Goal: Communication & Community: Answer question/provide support

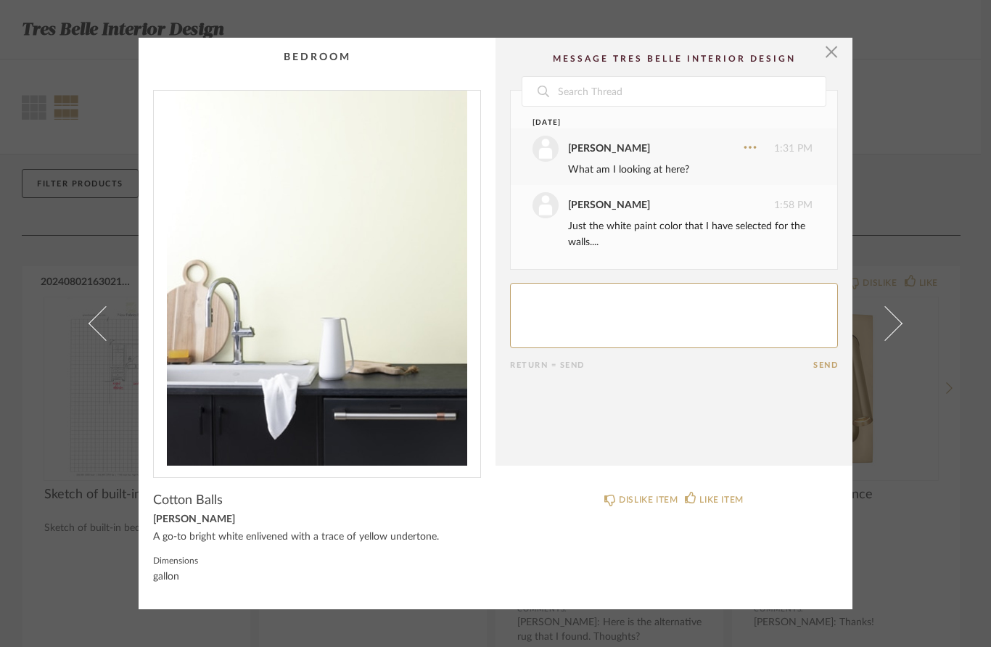
click at [605, 299] on textarea at bounding box center [674, 315] width 328 height 65
type textarea "Got it!"
click at [833, 368] on button "Send" at bounding box center [825, 365] width 25 height 9
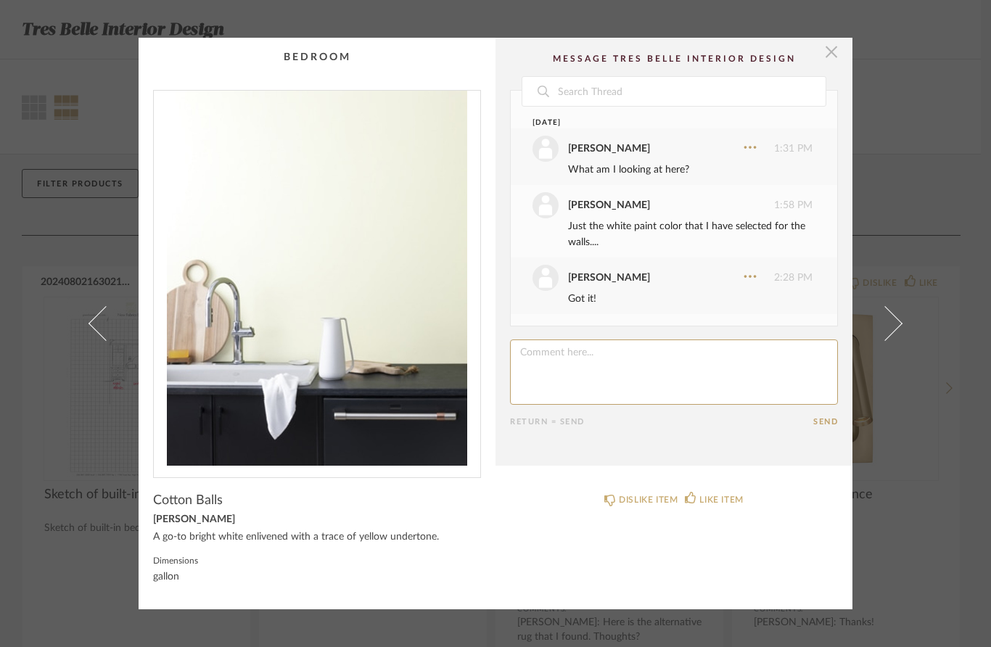
click at [830, 41] on span "button" at bounding box center [831, 52] width 29 height 29
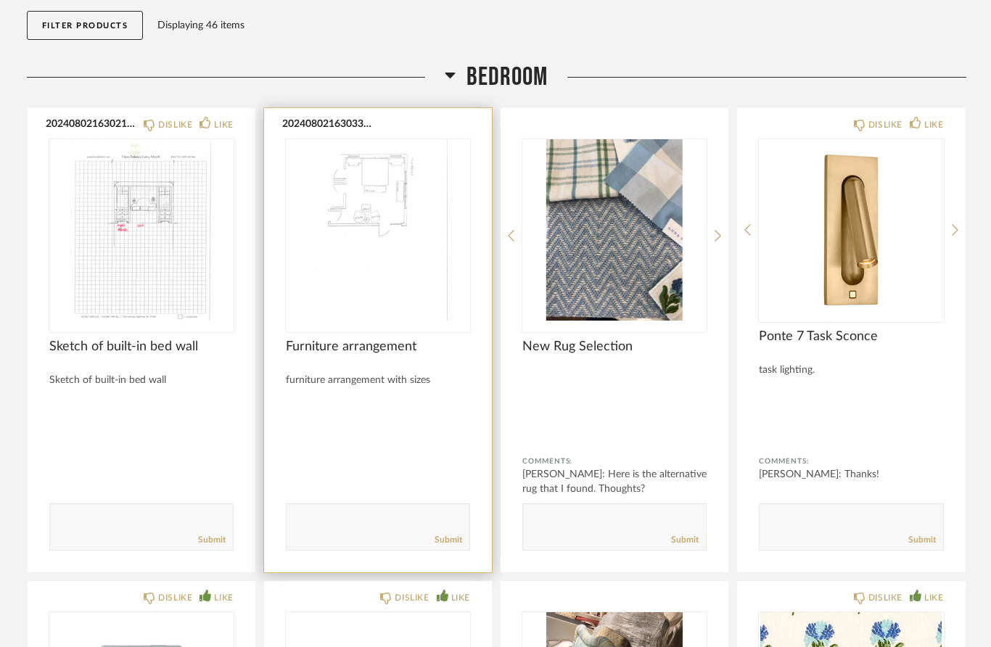
scroll to position [171, 0]
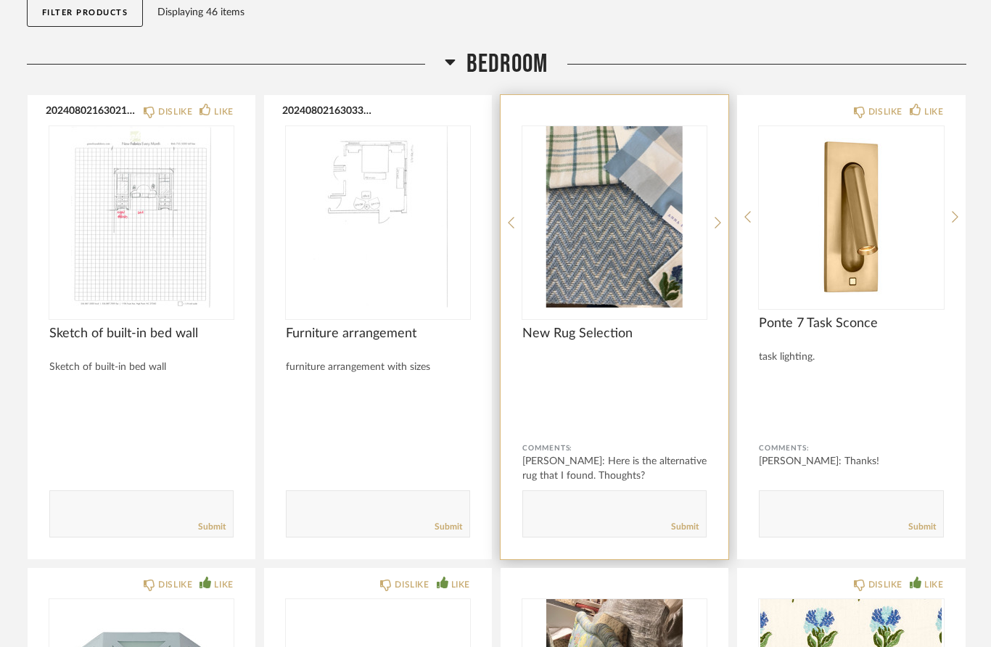
click at [601, 504] on textarea at bounding box center [614, 508] width 183 height 20
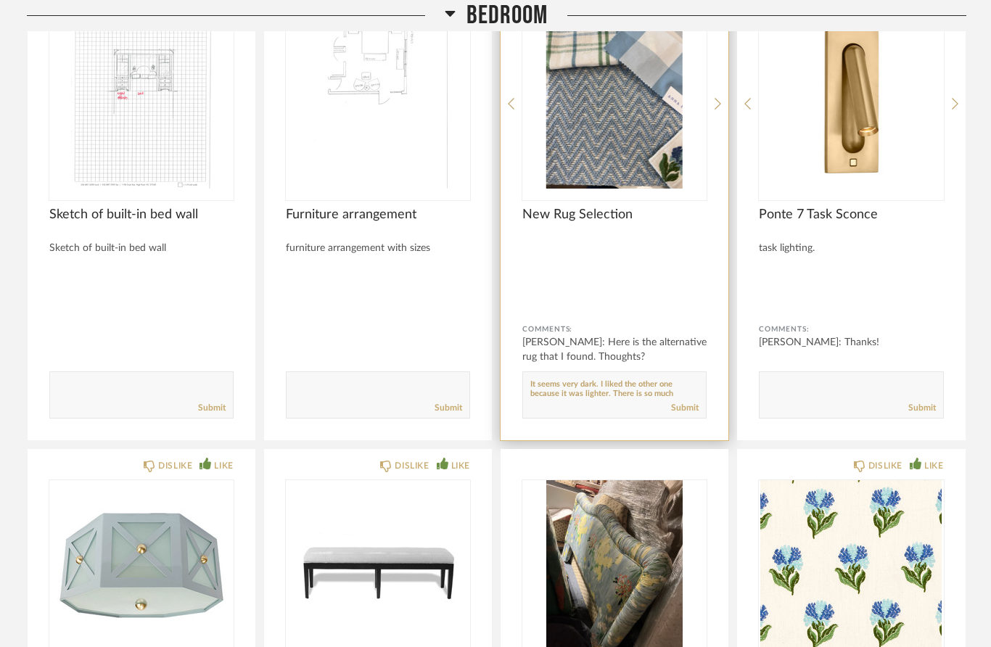
scroll to position [10, 0]
type textarea "It seems very dark. I liked the other one because it was lighter. There is so m…"
click at [681, 409] on link "Submit" at bounding box center [685, 408] width 28 height 12
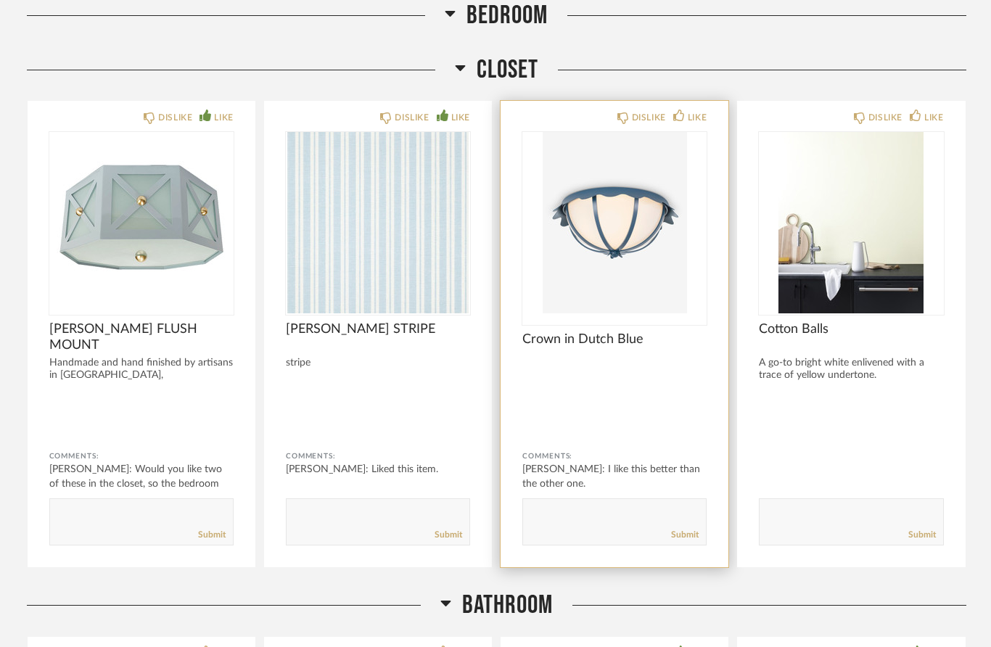
scroll to position [2680, 0]
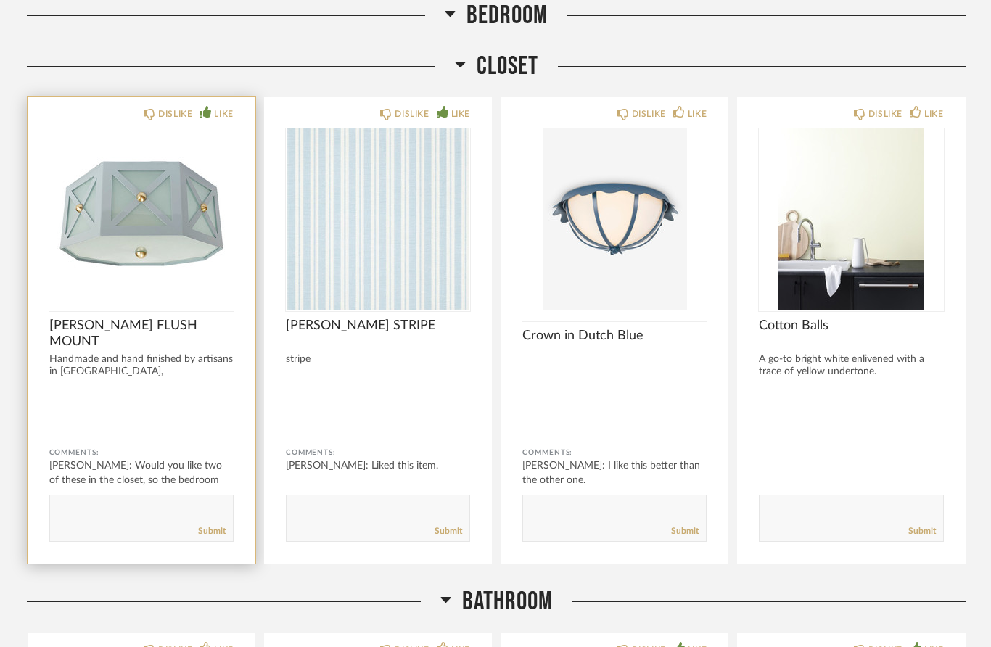
click at [150, 509] on textarea at bounding box center [141, 512] width 183 height 20
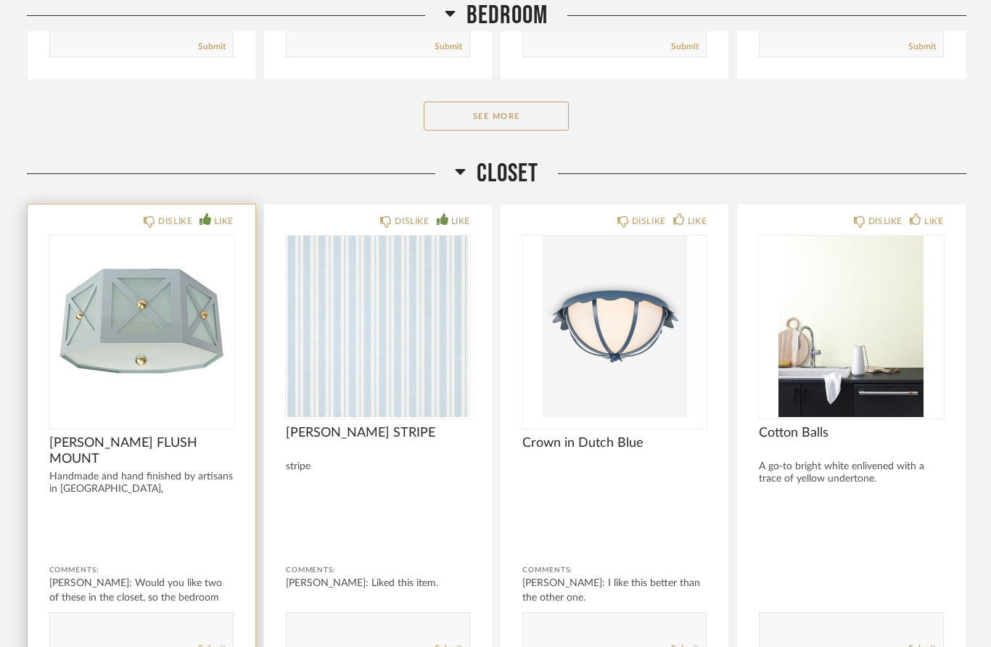
scroll to position [2546, 0]
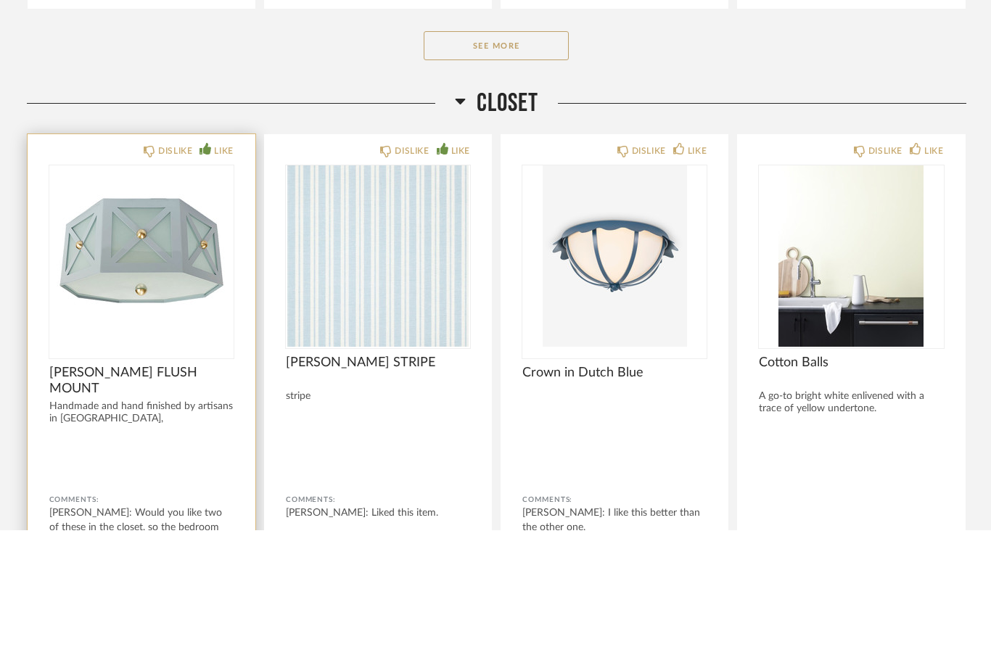
click at [174, 623] on div "[PERSON_NAME]: Would you like two of these in the closet, so the bedroom and..." at bounding box center [141, 645] width 184 height 44
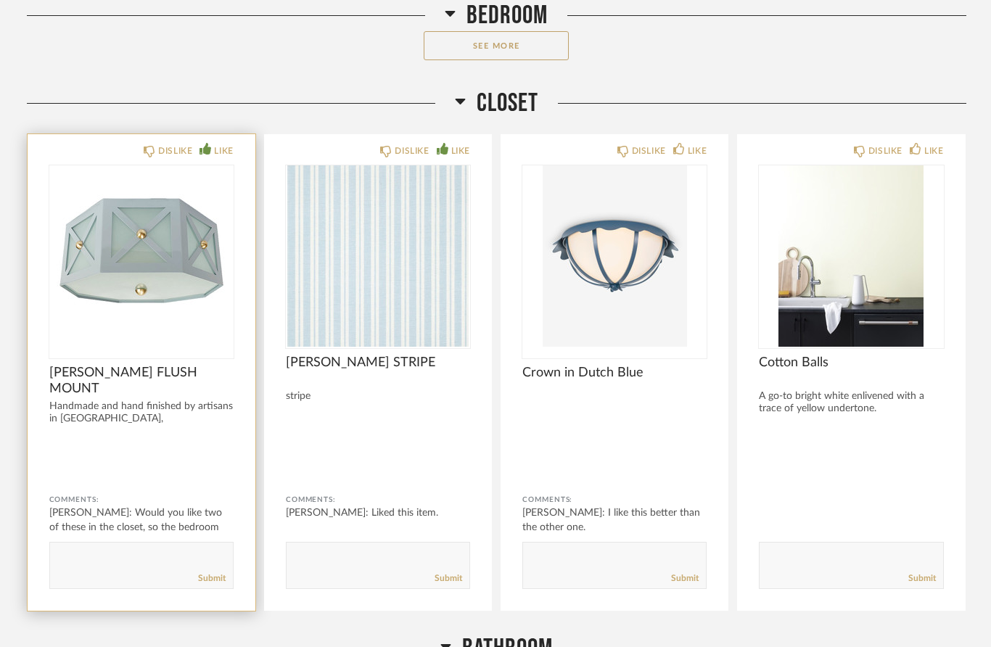
click at [160, 337] on img "0" at bounding box center [141, 255] width 184 height 181
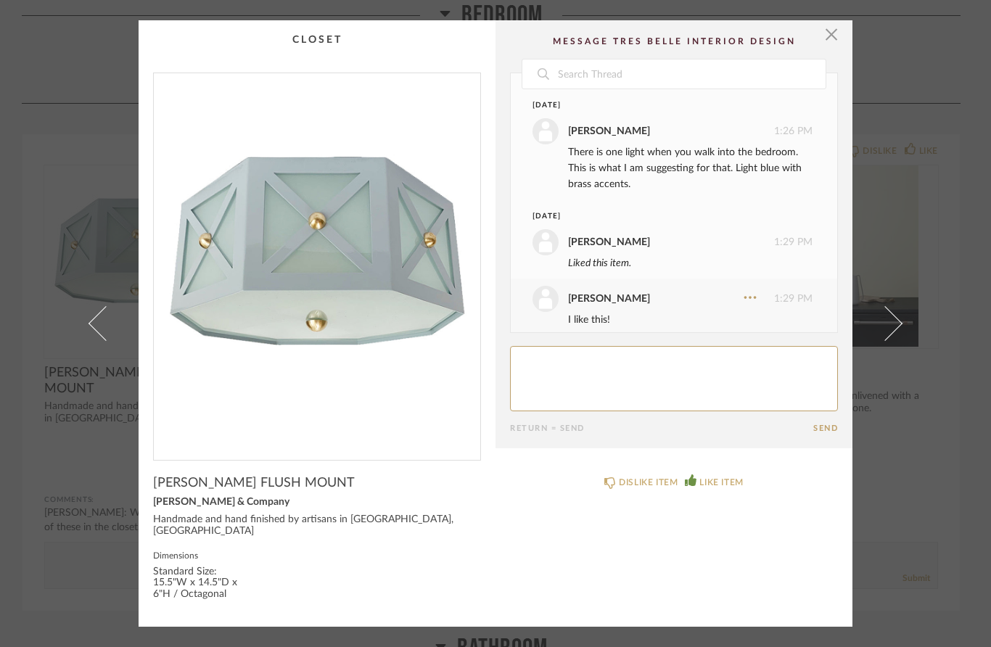
scroll to position [103, 0]
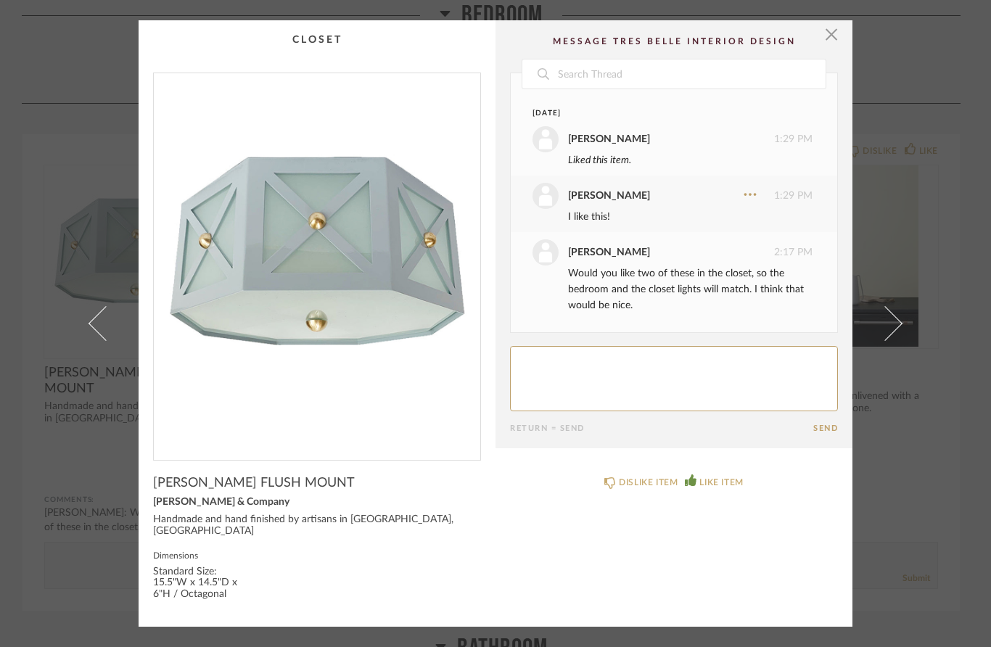
click at [830, 45] on span "button" at bounding box center [831, 34] width 29 height 29
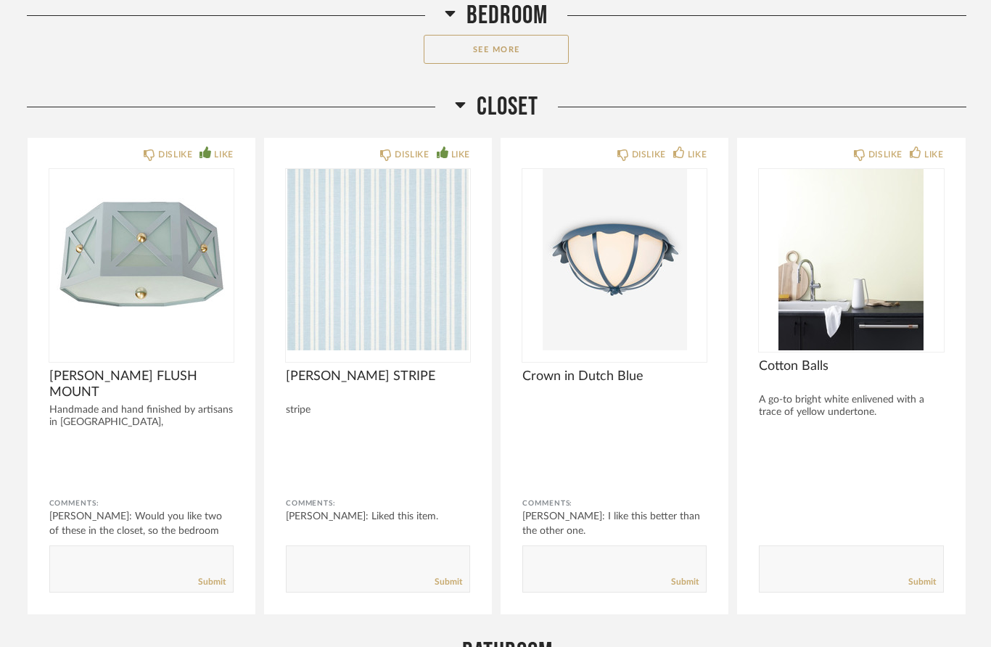
drag, startPoint x: 123, startPoint y: 558, endPoint x: 123, endPoint y: 837, distance: 278.6
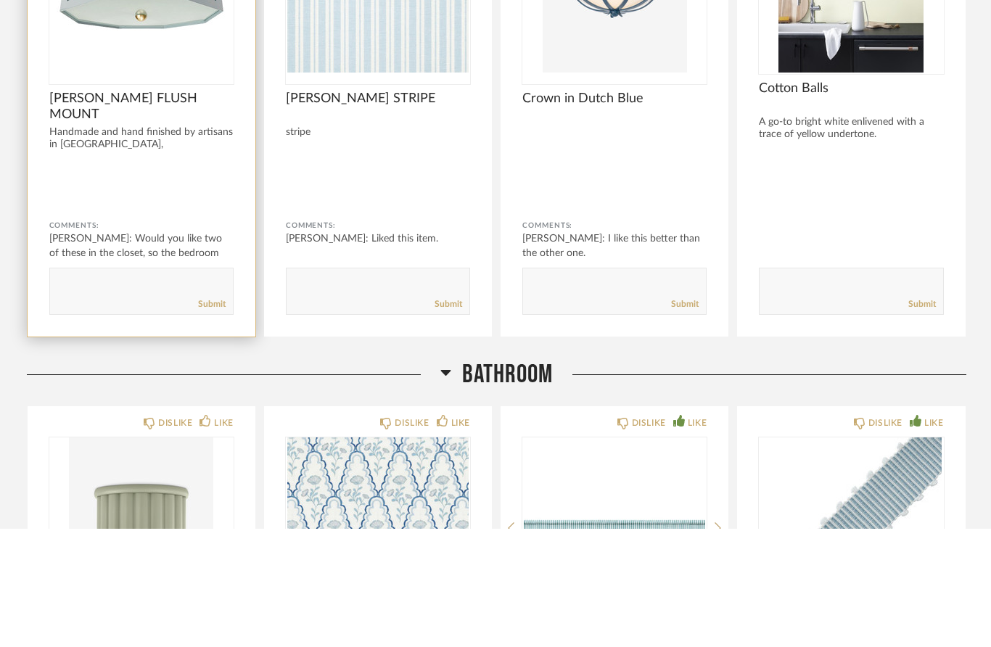
scroll to position [2939, 0]
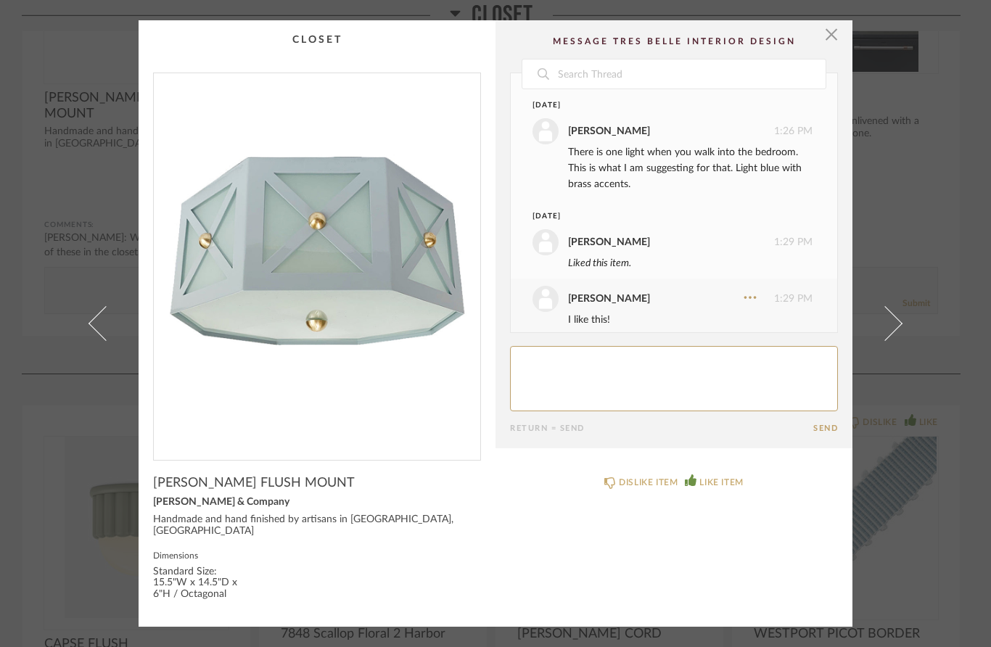
scroll to position [103, 0]
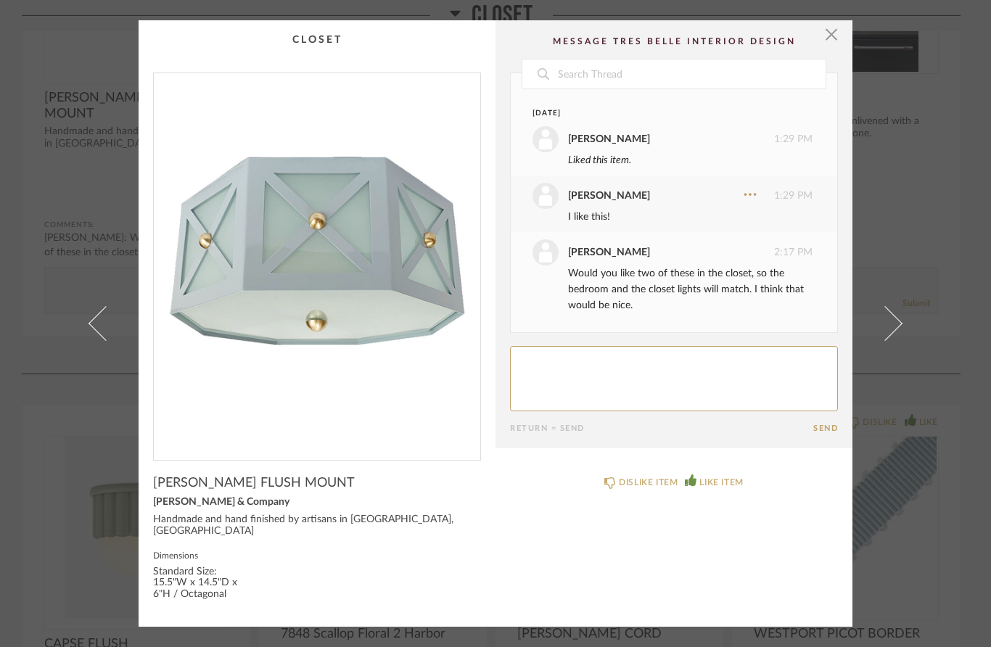
click at [625, 383] on textarea at bounding box center [674, 378] width 328 height 65
type textarea "Sorry - I meant I like this for the single ceiling light when you walk into the…"
click at [829, 436] on cpp-summary-comments "Date [DATE] [PERSON_NAME] 1:26 PM There is one light when you walk into the bed…" at bounding box center [674, 234] width 357 height 428
click at [829, 423] on form "Return = Send Send" at bounding box center [674, 389] width 328 height 87
click at [821, 433] on button "Send" at bounding box center [825, 428] width 25 height 9
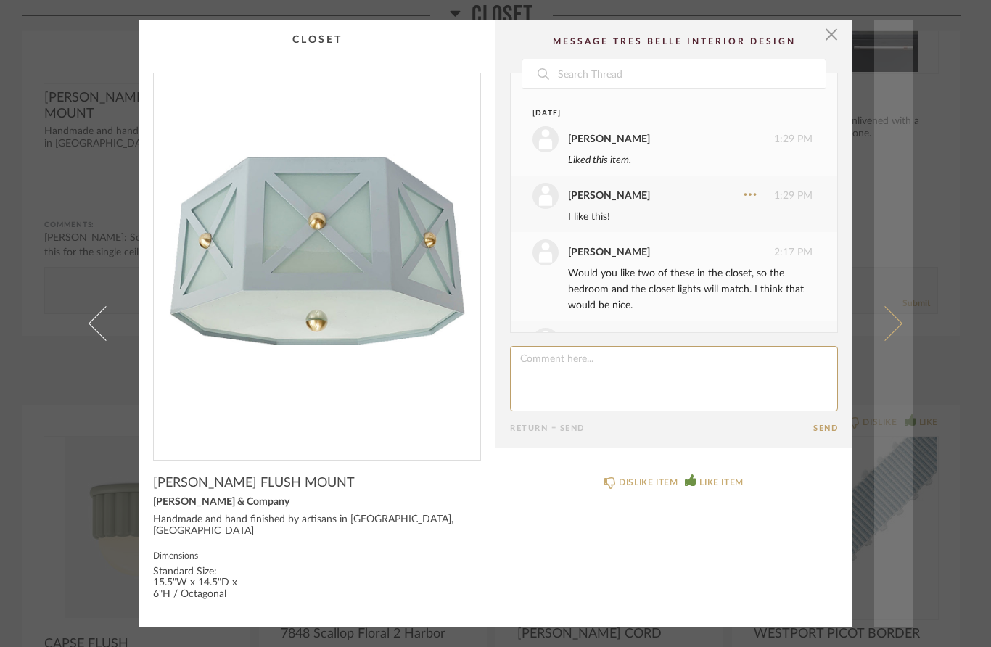
scroll to position [192, 0]
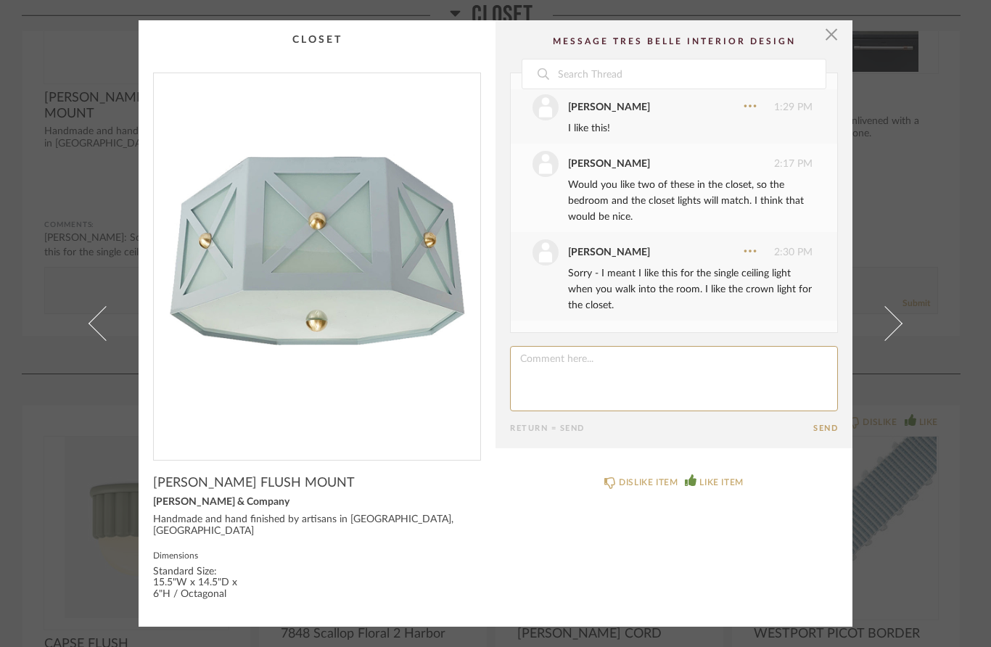
click at [829, 41] on span "button" at bounding box center [831, 34] width 29 height 29
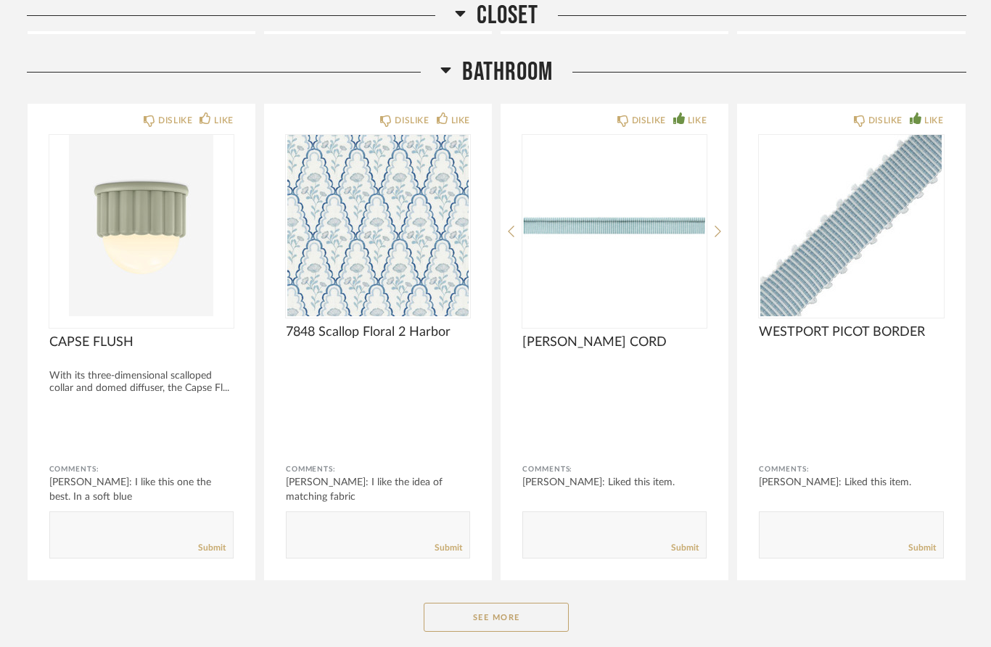
scroll to position [3246, 0]
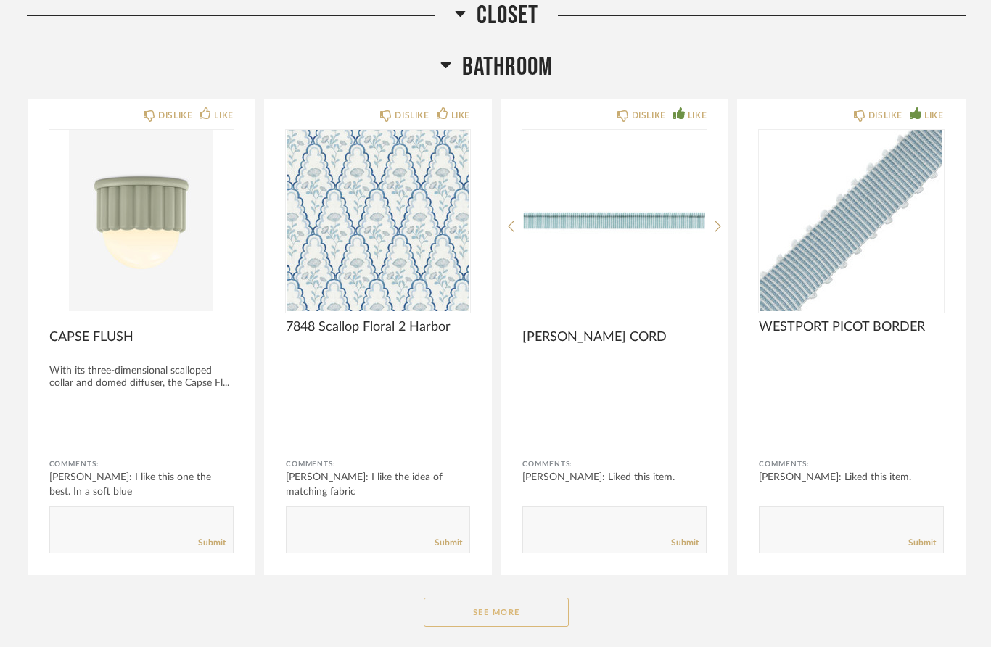
click at [503, 617] on button "See More" at bounding box center [496, 612] width 145 height 29
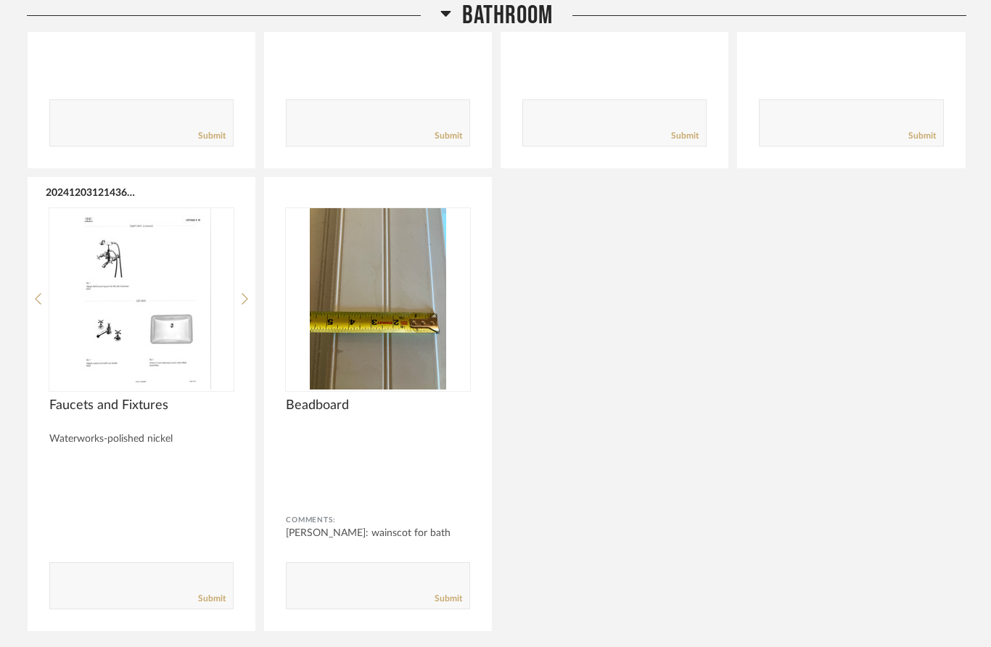
scroll to position [5130, 0]
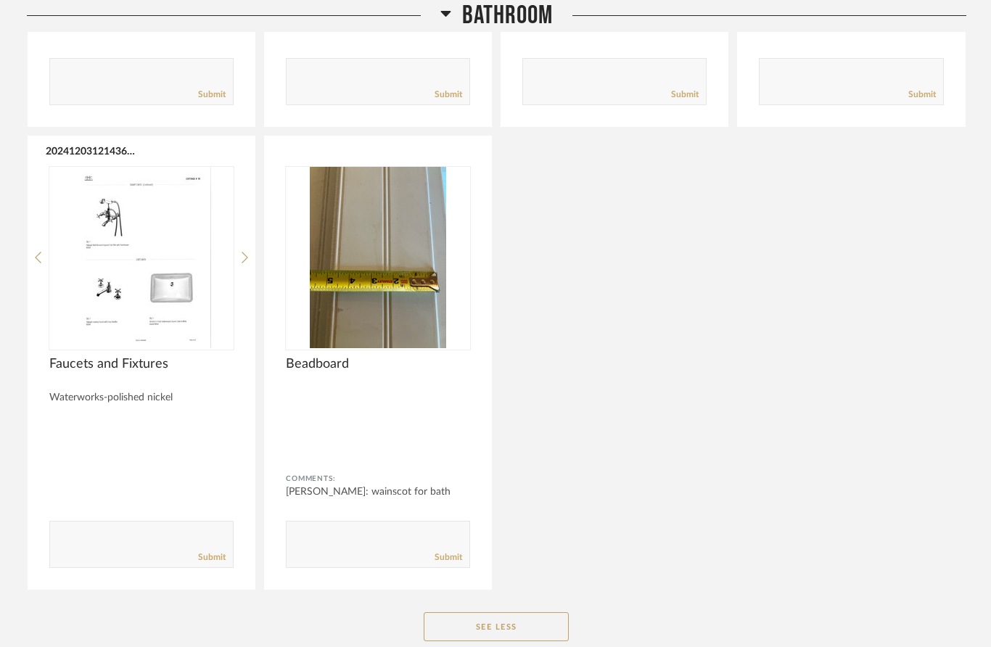
drag, startPoint x: 607, startPoint y: 474, endPoint x: -1, endPoint y: -5131, distance: 5637.5
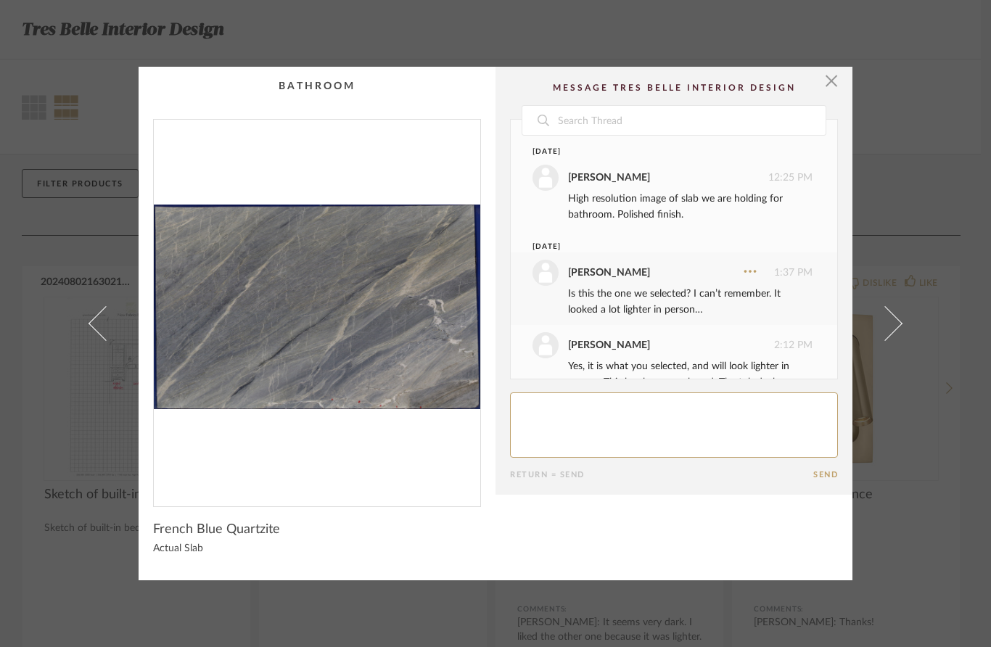
scroll to position [46, 0]
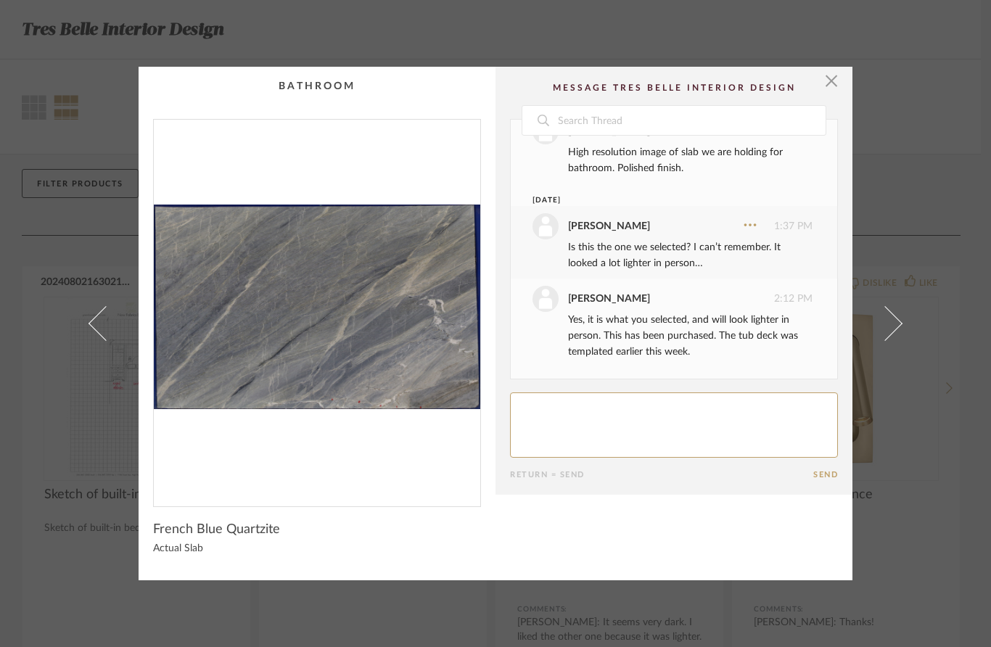
click at [623, 422] on textarea at bounding box center [674, 425] width 328 height 65
type textarea "Ok! Happy to know that it is lighter"
click at [826, 472] on button "Send" at bounding box center [825, 474] width 25 height 9
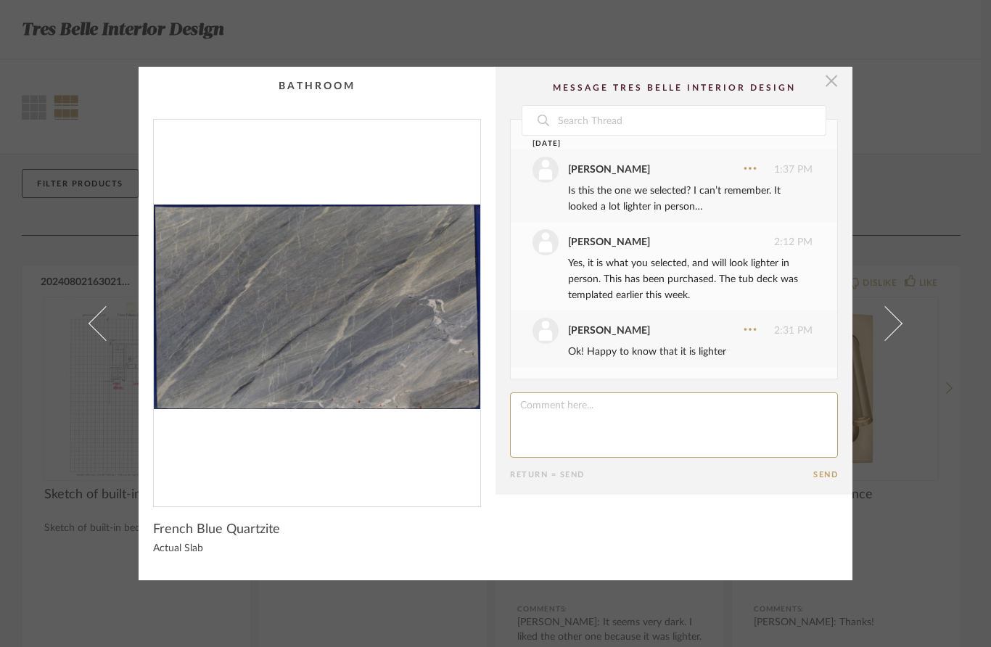
click at [831, 81] on span "button" at bounding box center [831, 81] width 29 height 29
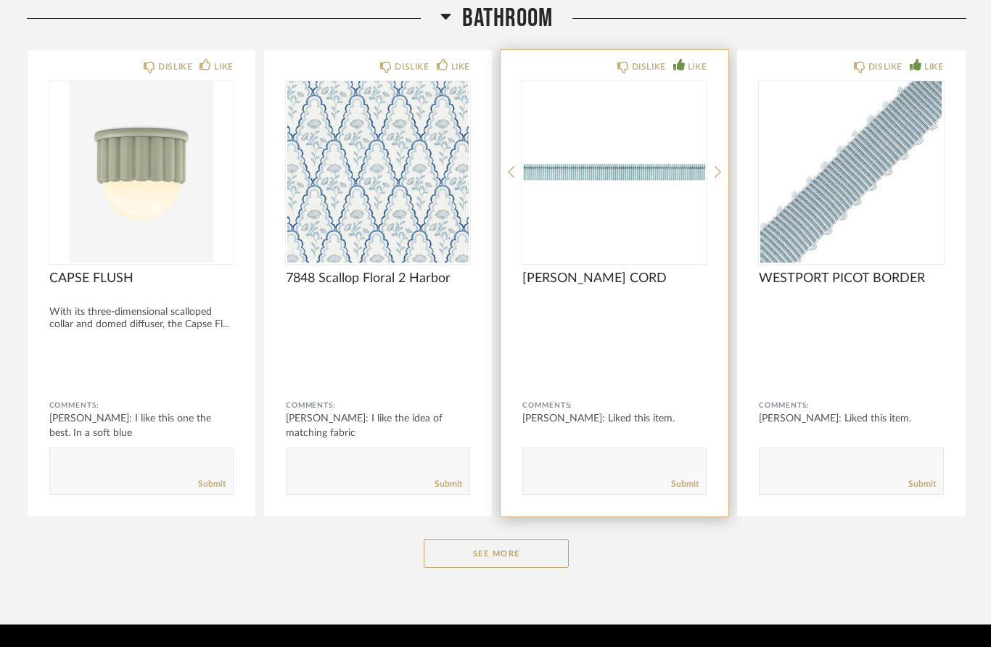
scroll to position [1329, 0]
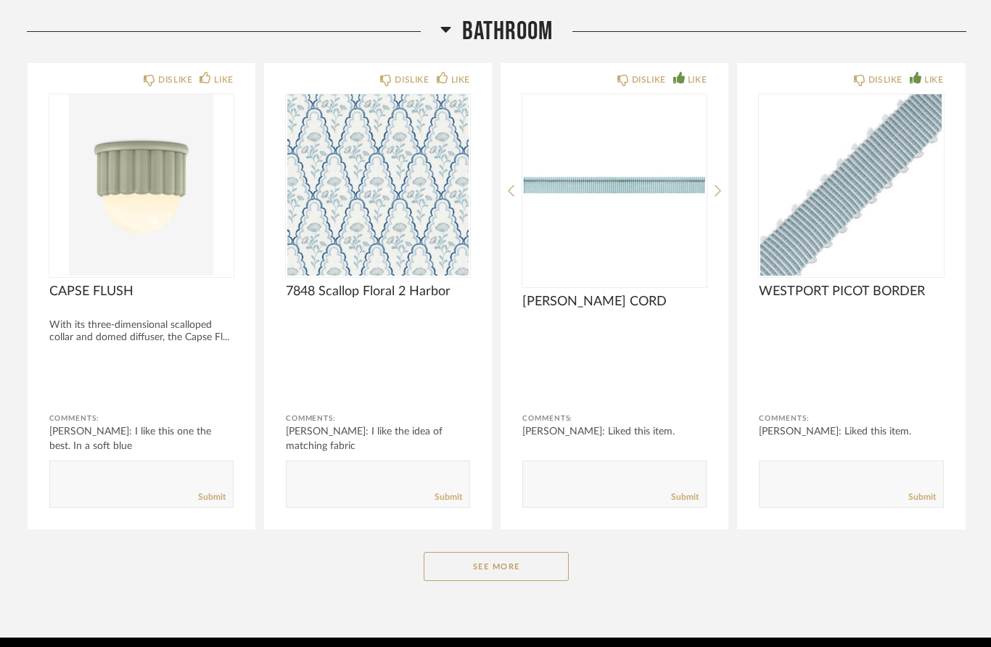
click at [498, 563] on button "See More" at bounding box center [496, 566] width 145 height 29
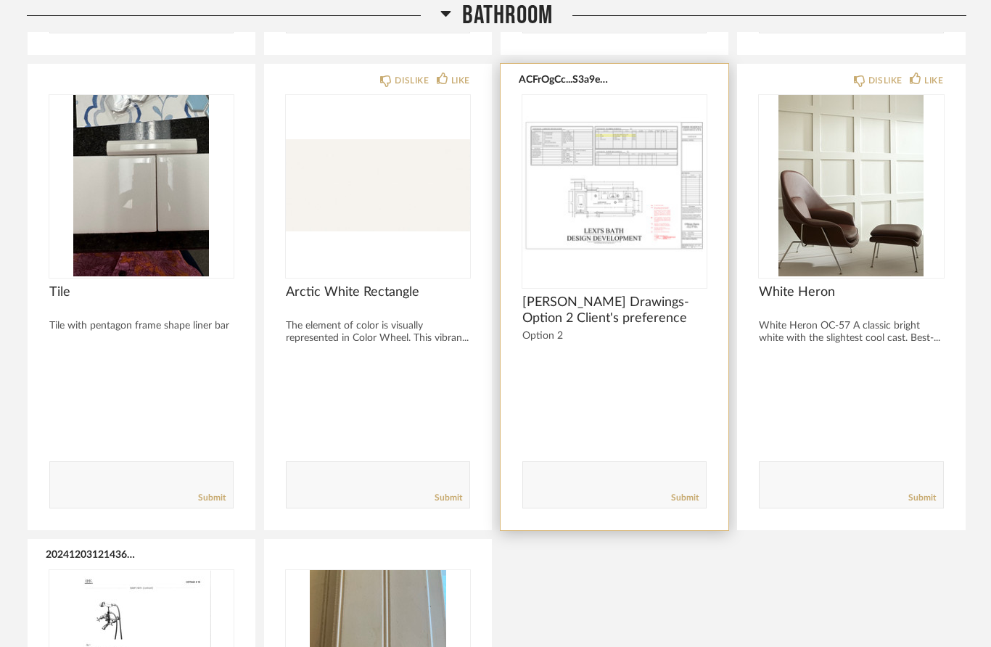
scroll to position [2699, 0]
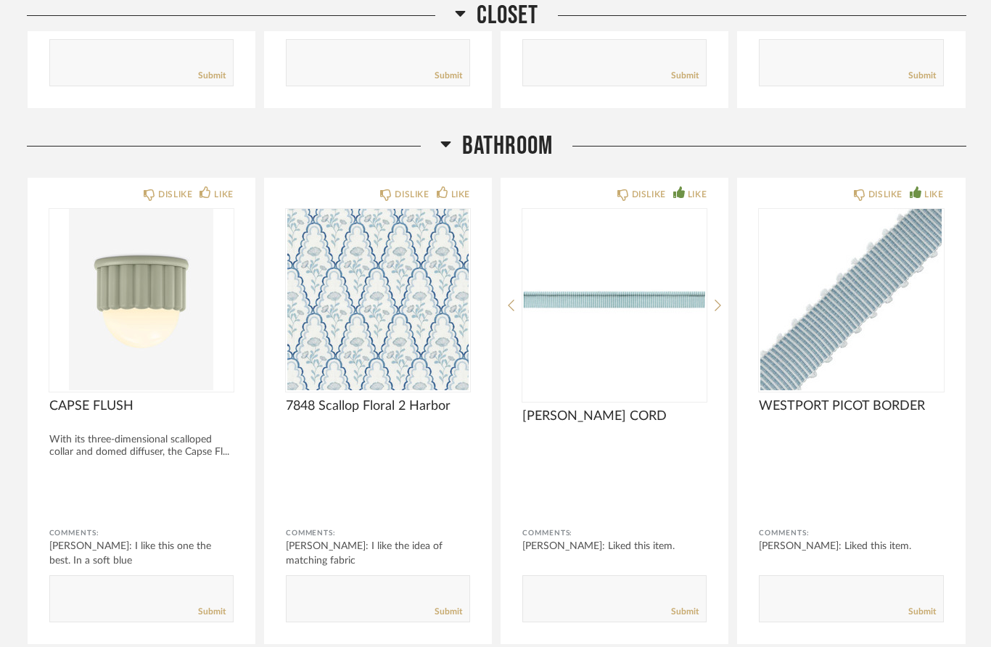
scroll to position [1257, 0]
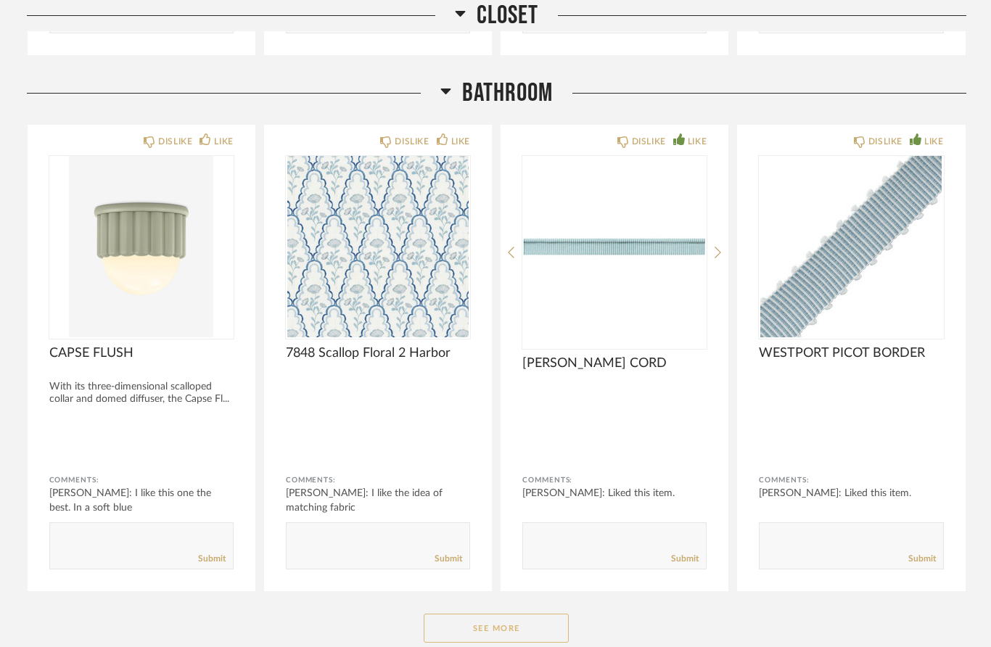
click at [509, 637] on button "See More" at bounding box center [496, 628] width 145 height 29
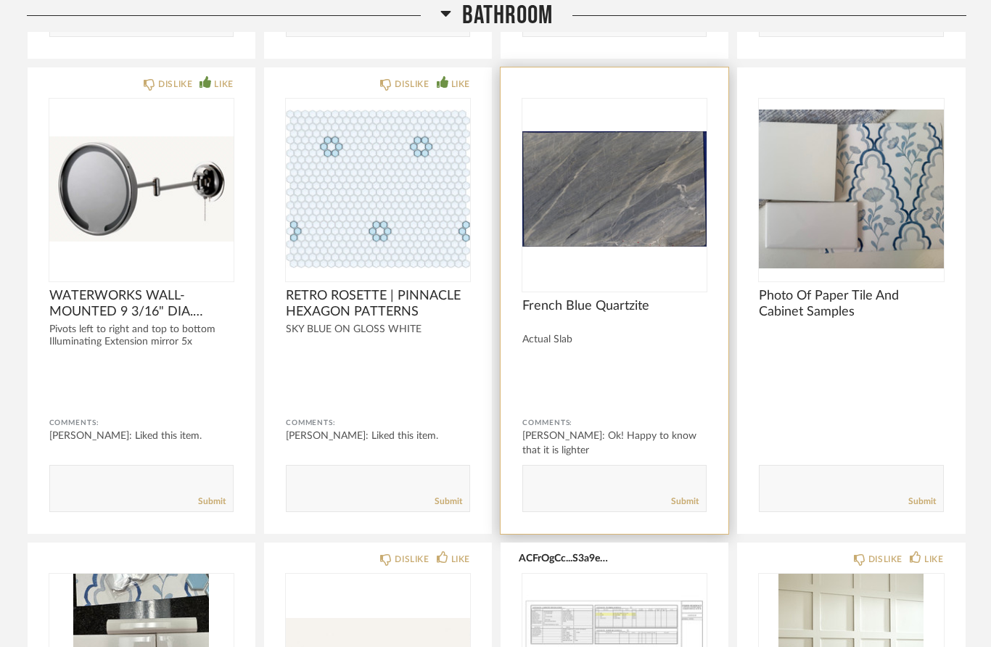
scroll to position [2226, 0]
